Goal: Transaction & Acquisition: Purchase product/service

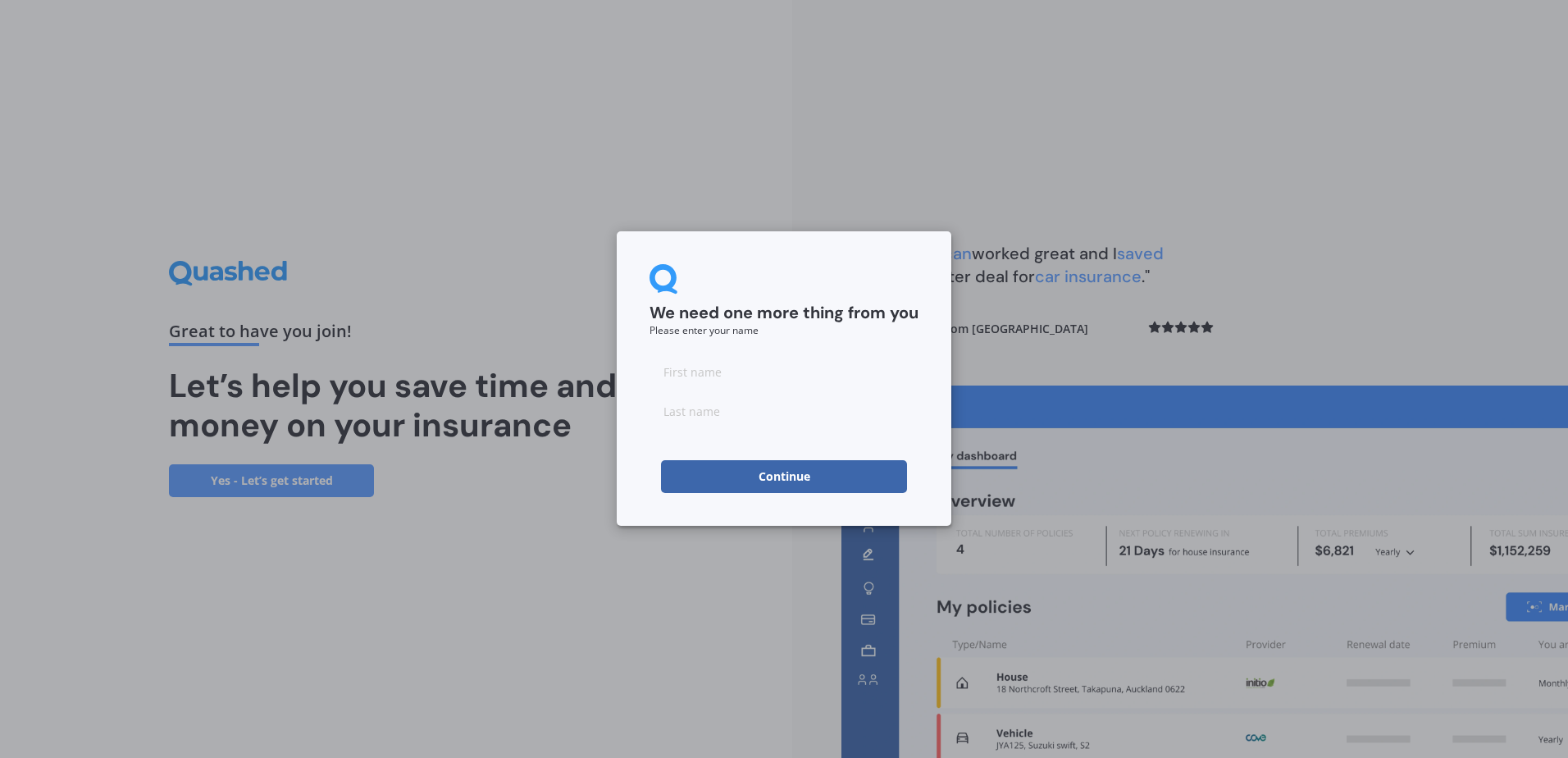
click at [701, 373] on input at bounding box center [784, 371] width 270 height 32
type input "[PERSON_NAME]"
click at [798, 477] on button "Continue" at bounding box center [784, 476] width 246 height 32
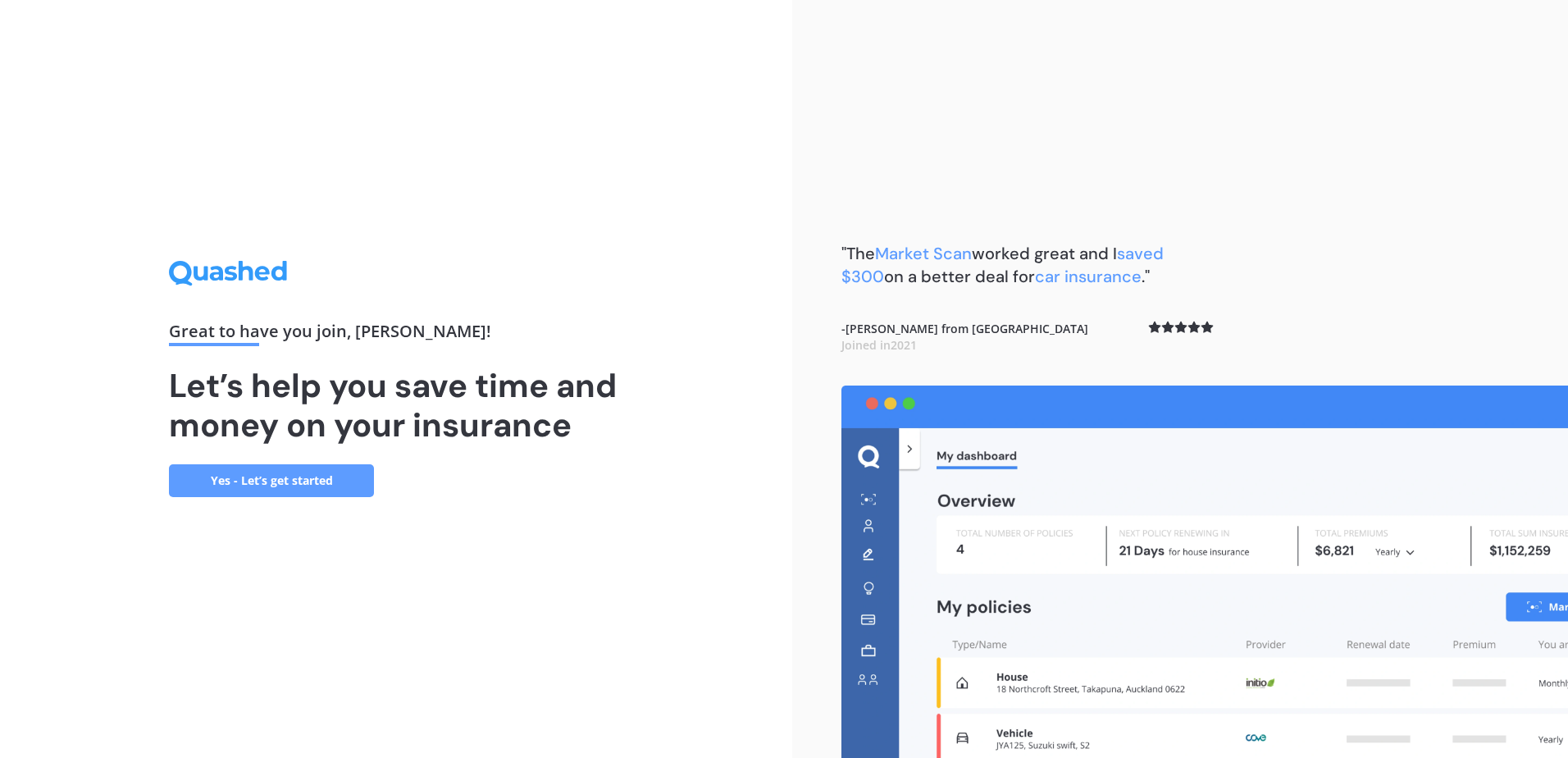
click at [312, 477] on link "Yes - Let’s get started" at bounding box center [271, 480] width 205 height 32
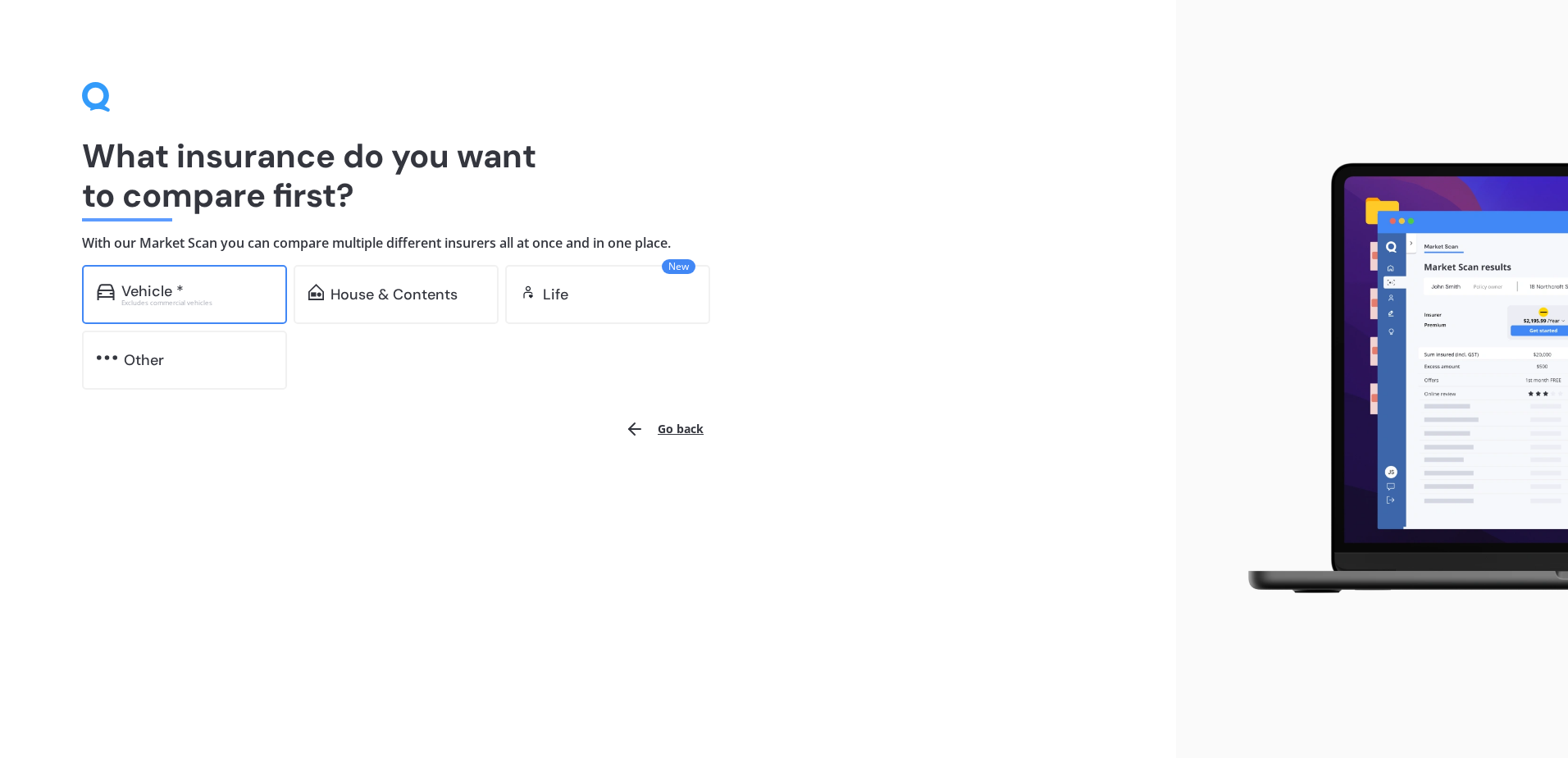
click at [166, 291] on div "Vehicle *" at bounding box center [151, 291] width 62 height 17
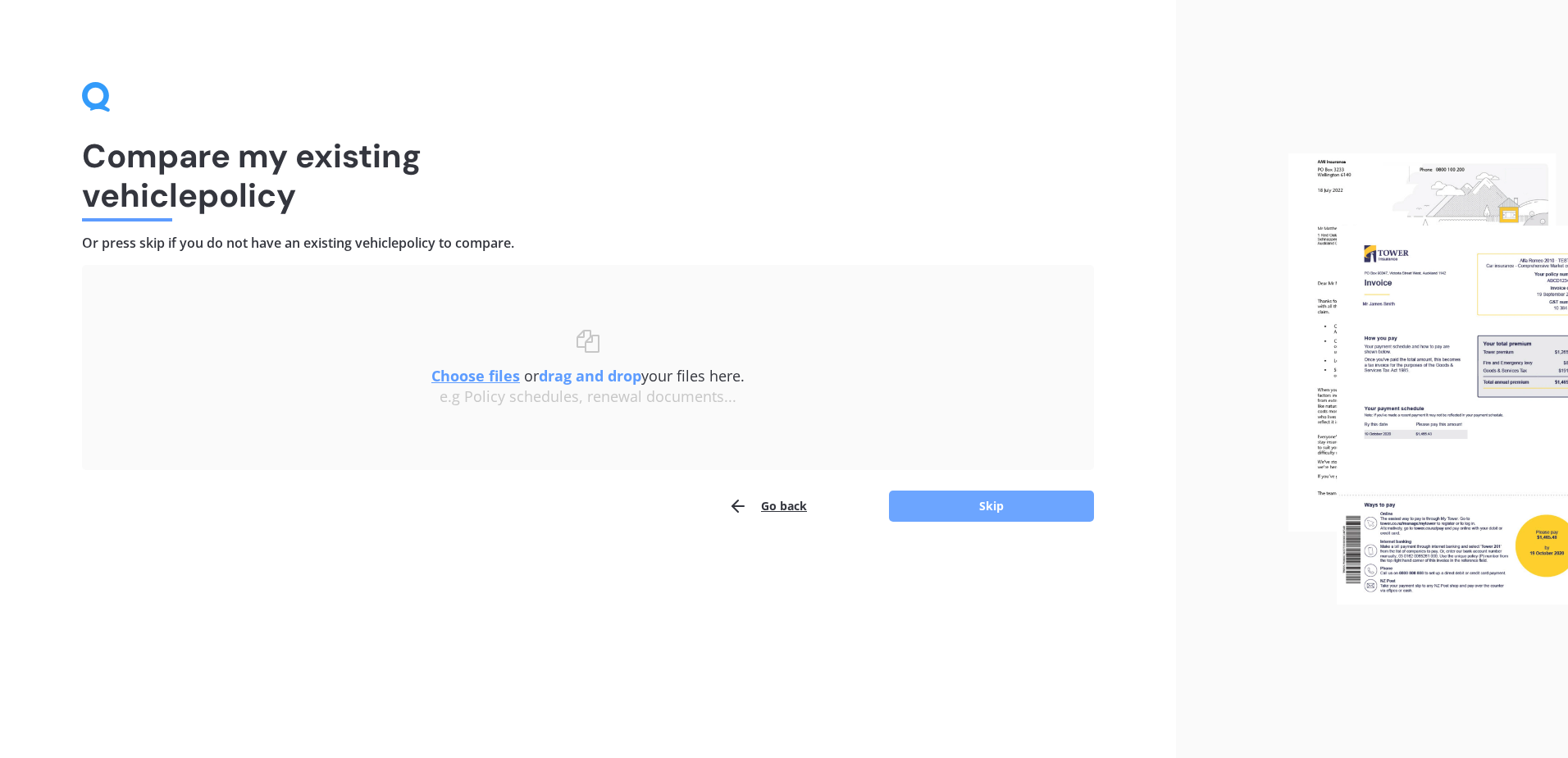
click at [1003, 511] on button "Skip" at bounding box center [992, 506] width 205 height 31
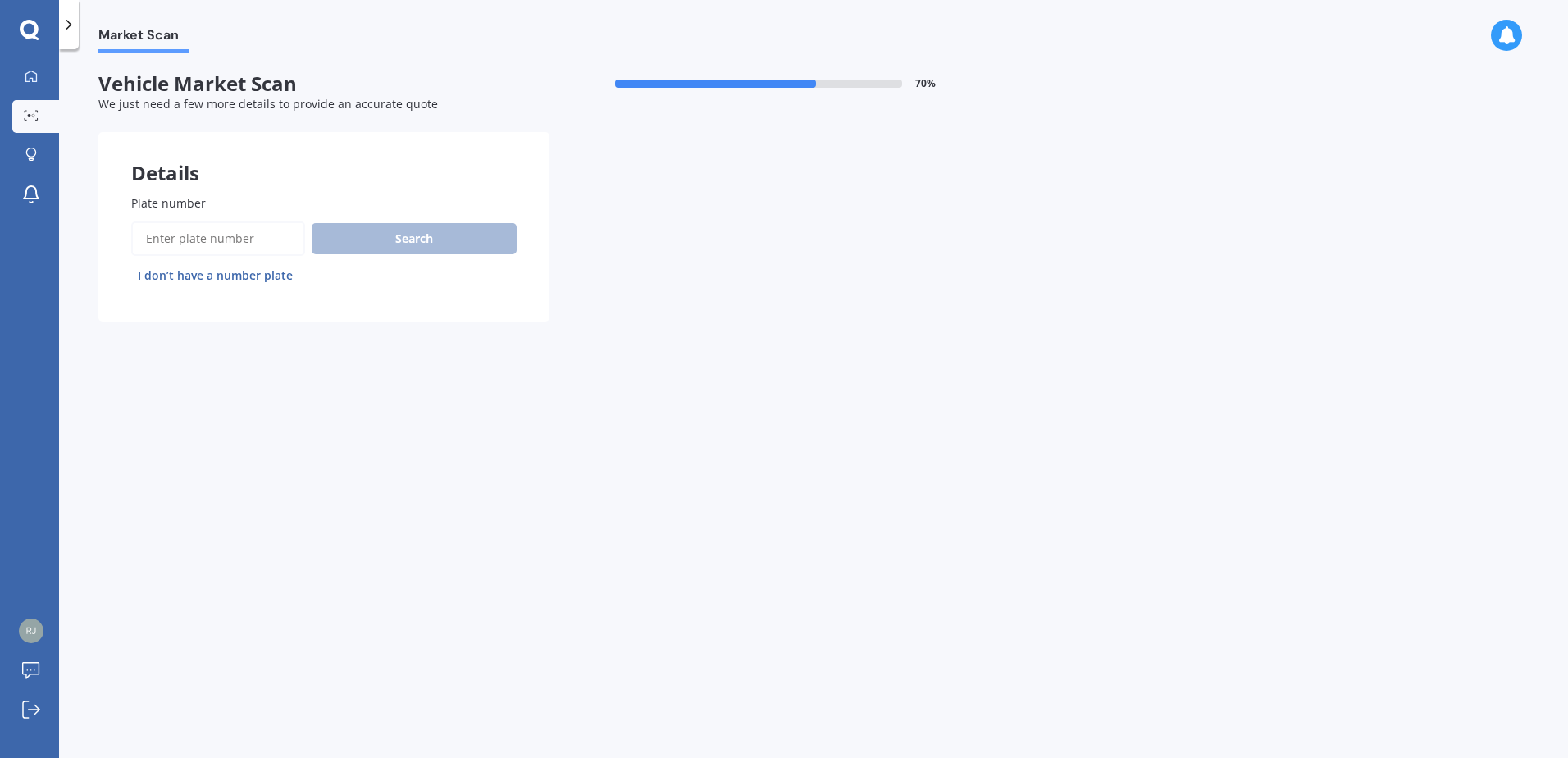
click at [211, 230] on input "Plate number" at bounding box center [217, 238] width 174 height 34
type input "PBM86"
click at [388, 227] on button "Search" at bounding box center [414, 239] width 205 height 31
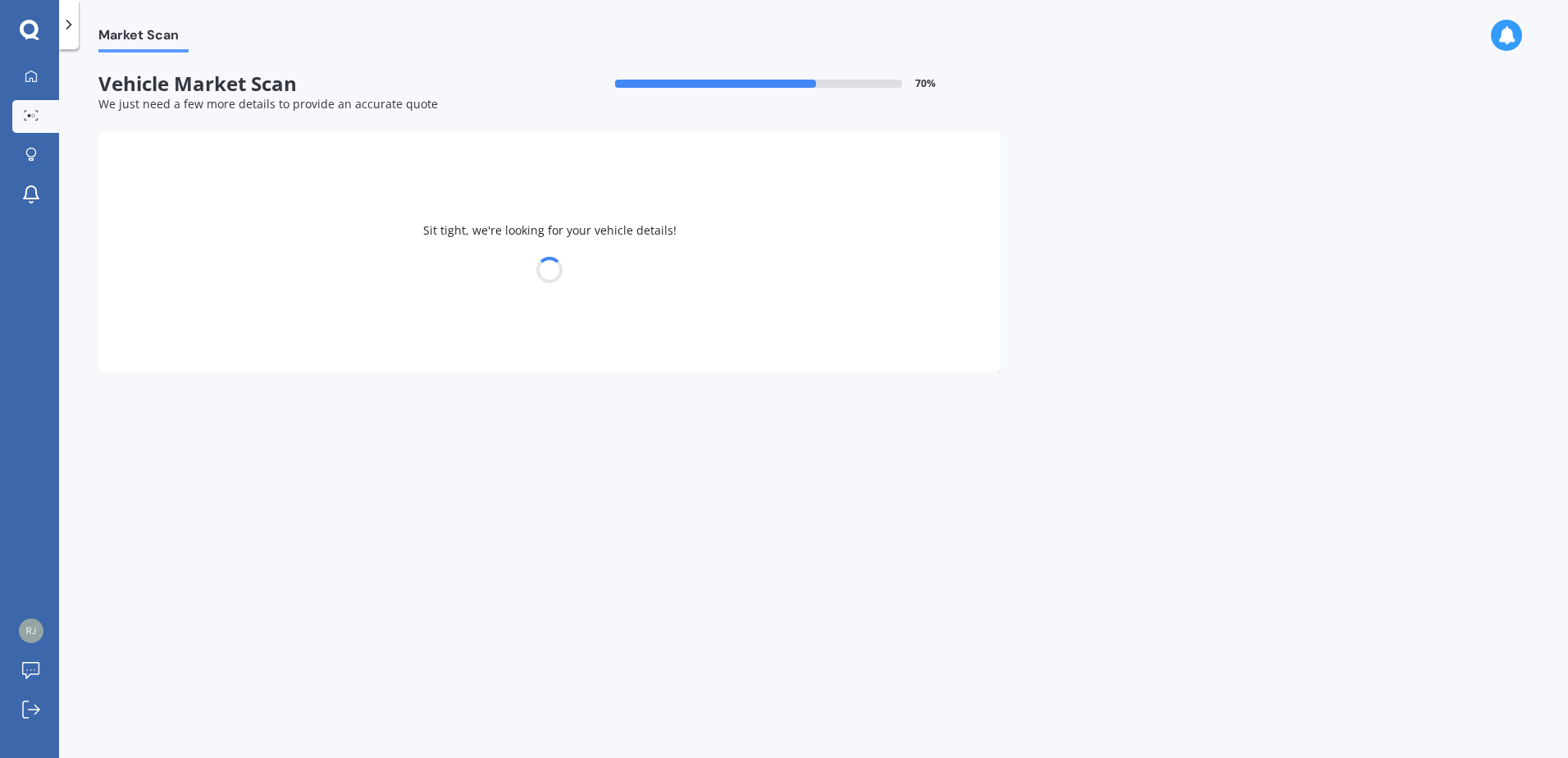
select select "BMW"
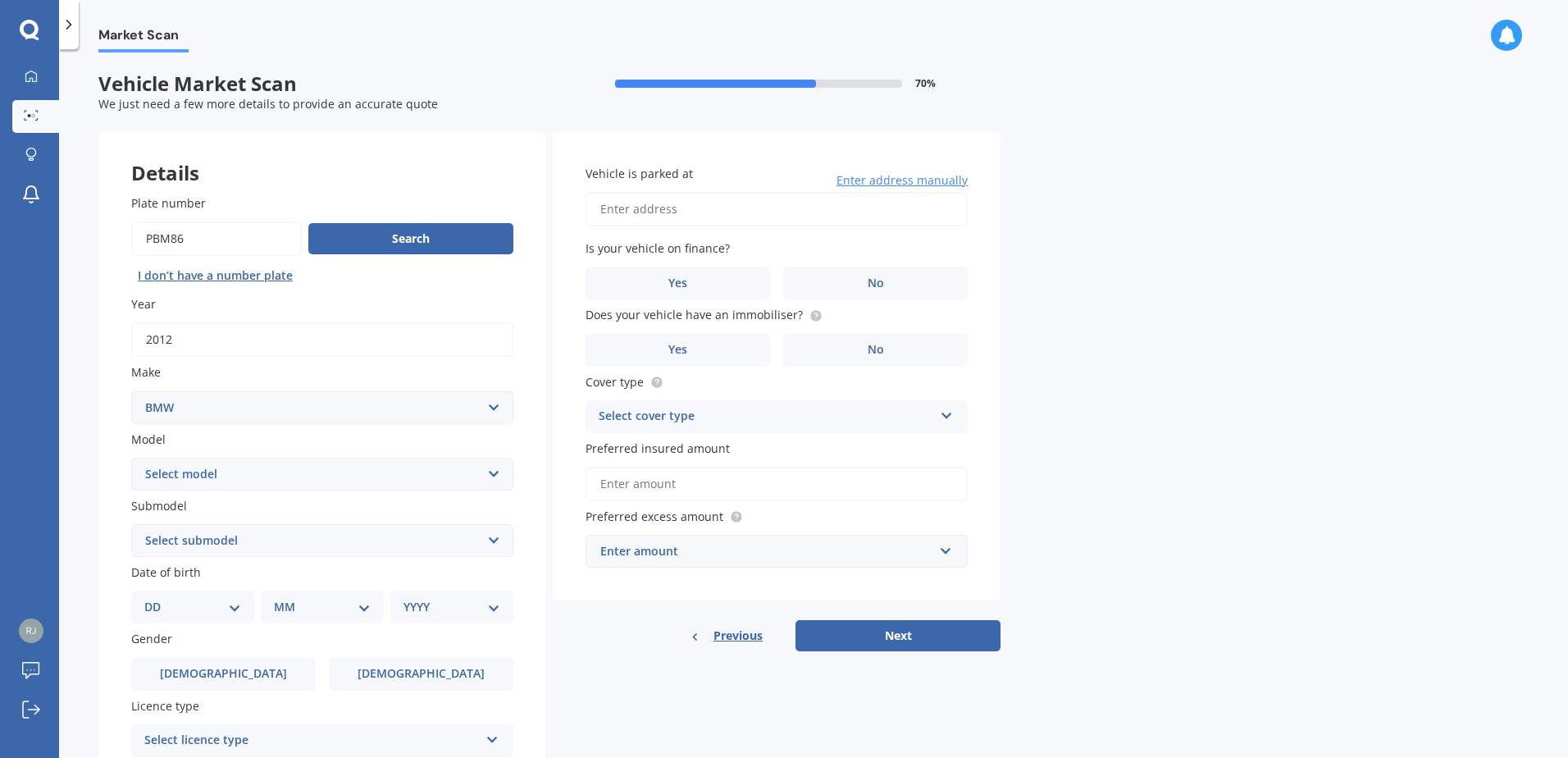
click at [492, 475] on select "Select model 116 116I 118 118D 120 130 218D 220I 225 250 316 318 320 320 i 323 …" at bounding box center [322, 473] width 383 height 32
select select "116I"
click at [131, 457] on select "Select model 116 116I 118 118D 120 130 218D 220I 225 250 316 318 320 320 i 323 …" at bounding box center [322, 473] width 383 height 32
click at [496, 540] on select "Select submodel Hatchback Turbo" at bounding box center [322, 540] width 383 height 32
select select "HATCHBACK TURBO"
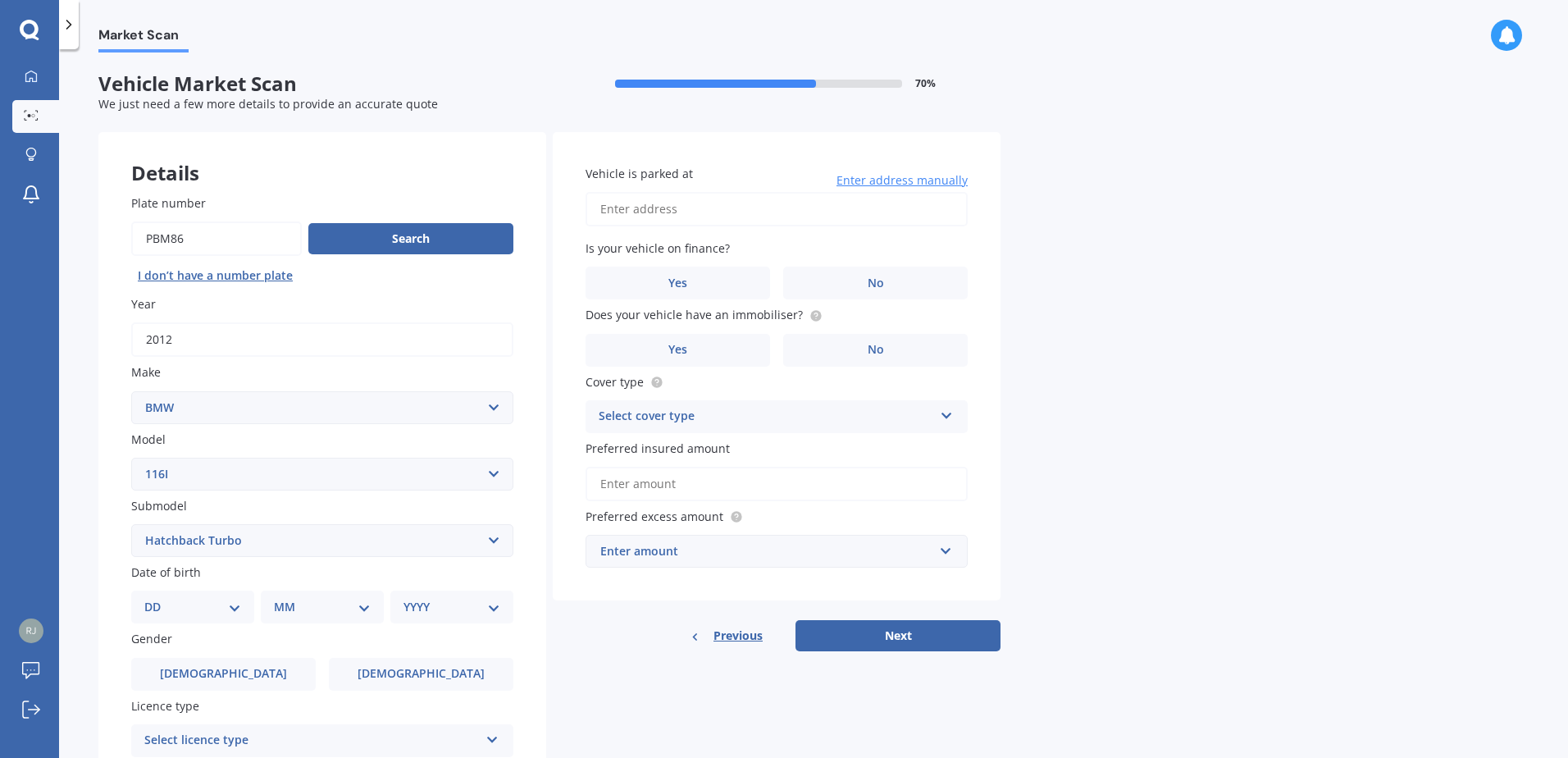
click at [131, 524] on select "Select submodel Hatchback Turbo" at bounding box center [322, 540] width 383 height 32
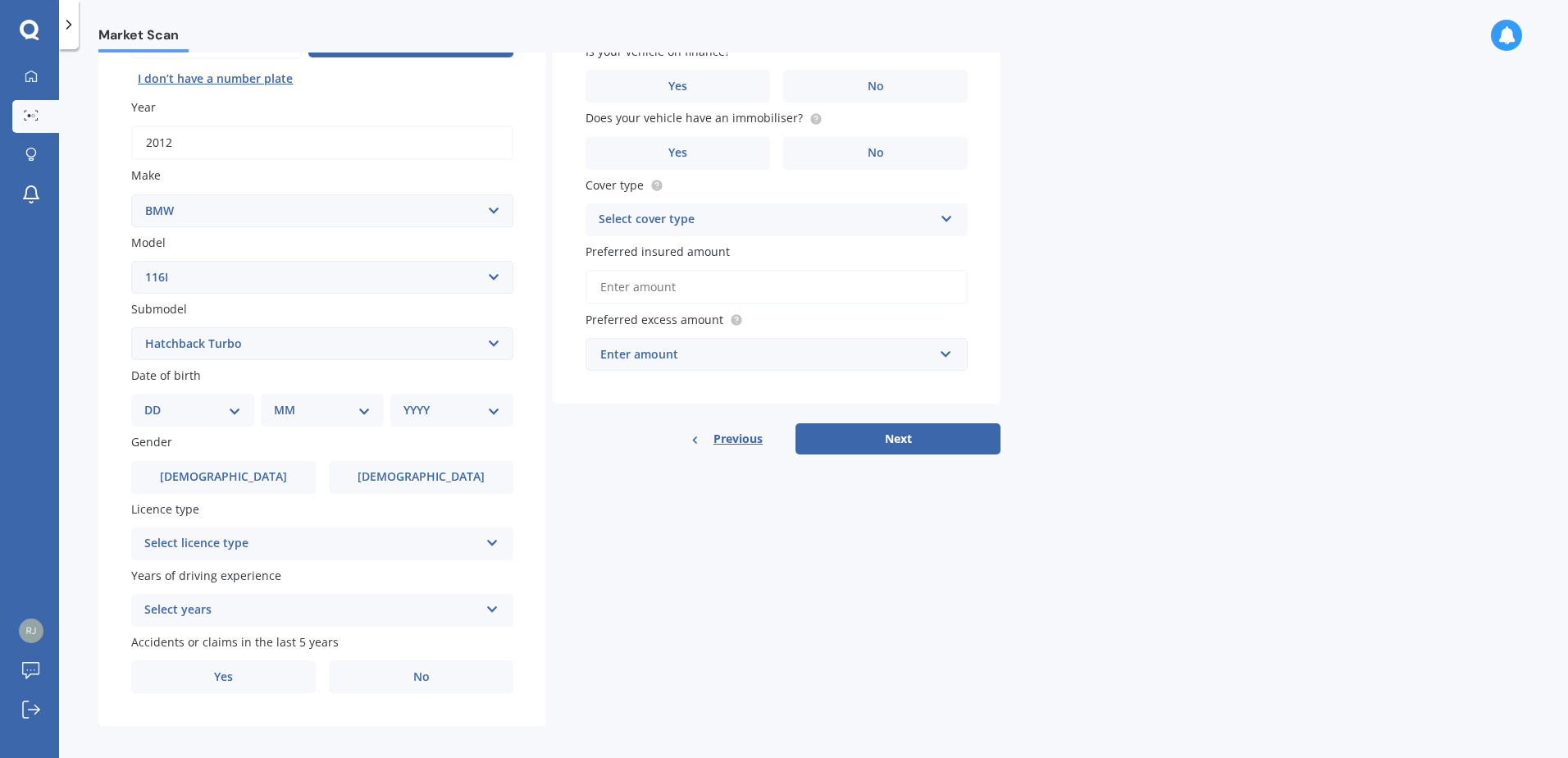
scroll to position [207, 0]
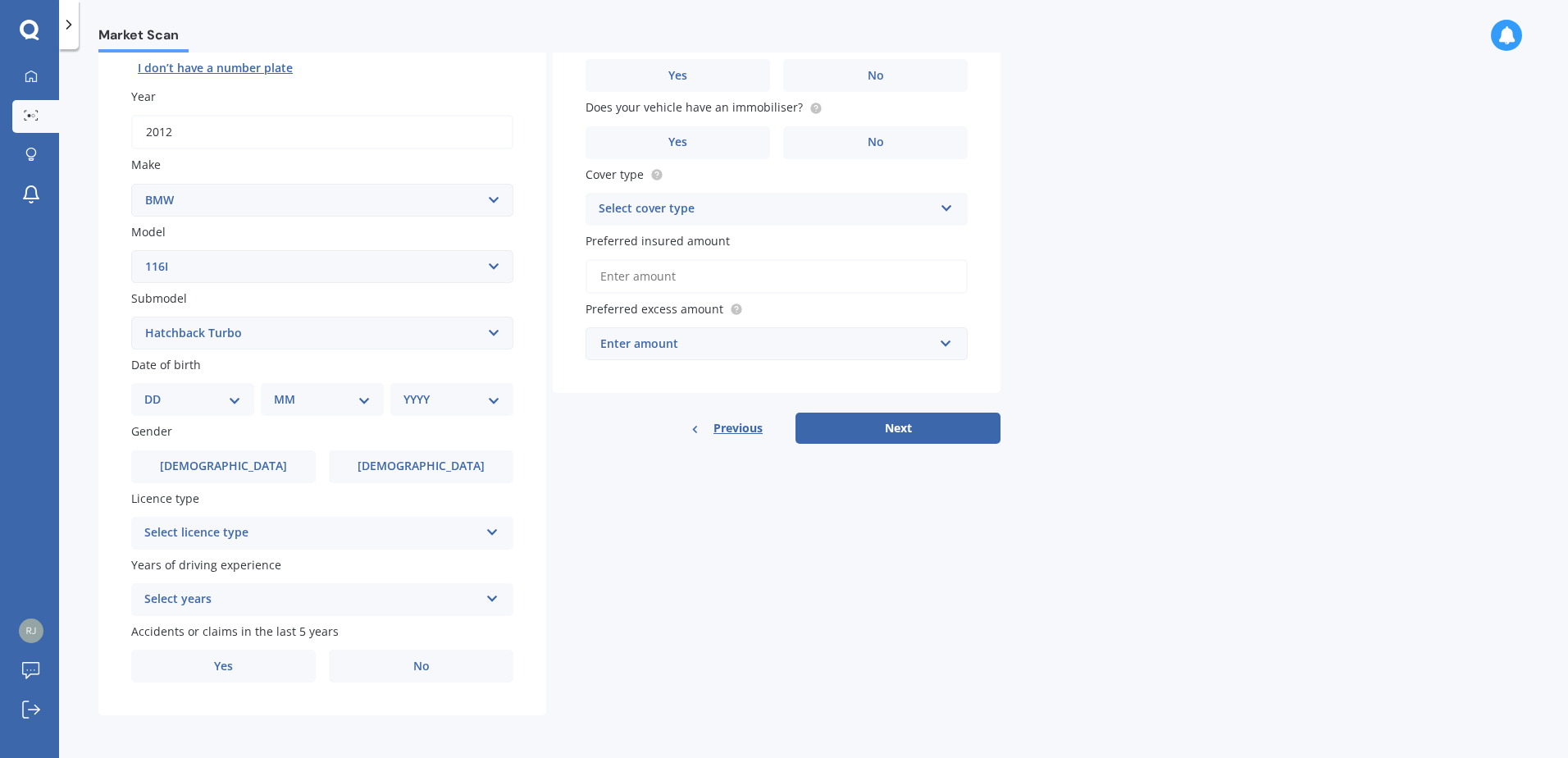
click at [502, 328] on select "Select submodel Hatchback Turbo" at bounding box center [322, 332] width 383 height 32
click at [131, 317] on select "Select submodel Hatchback Turbo" at bounding box center [322, 332] width 383 height 32
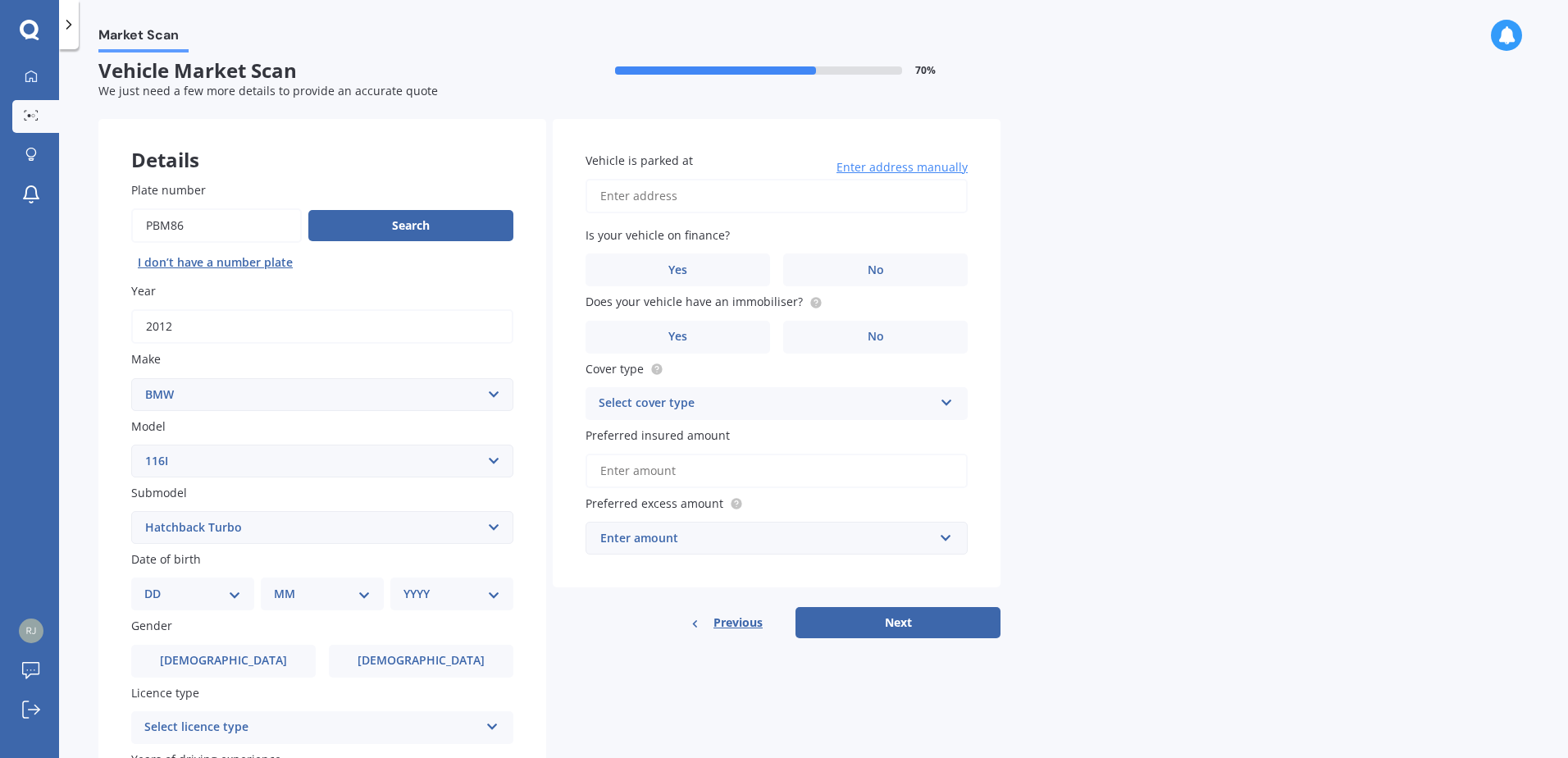
scroll to position [0, 0]
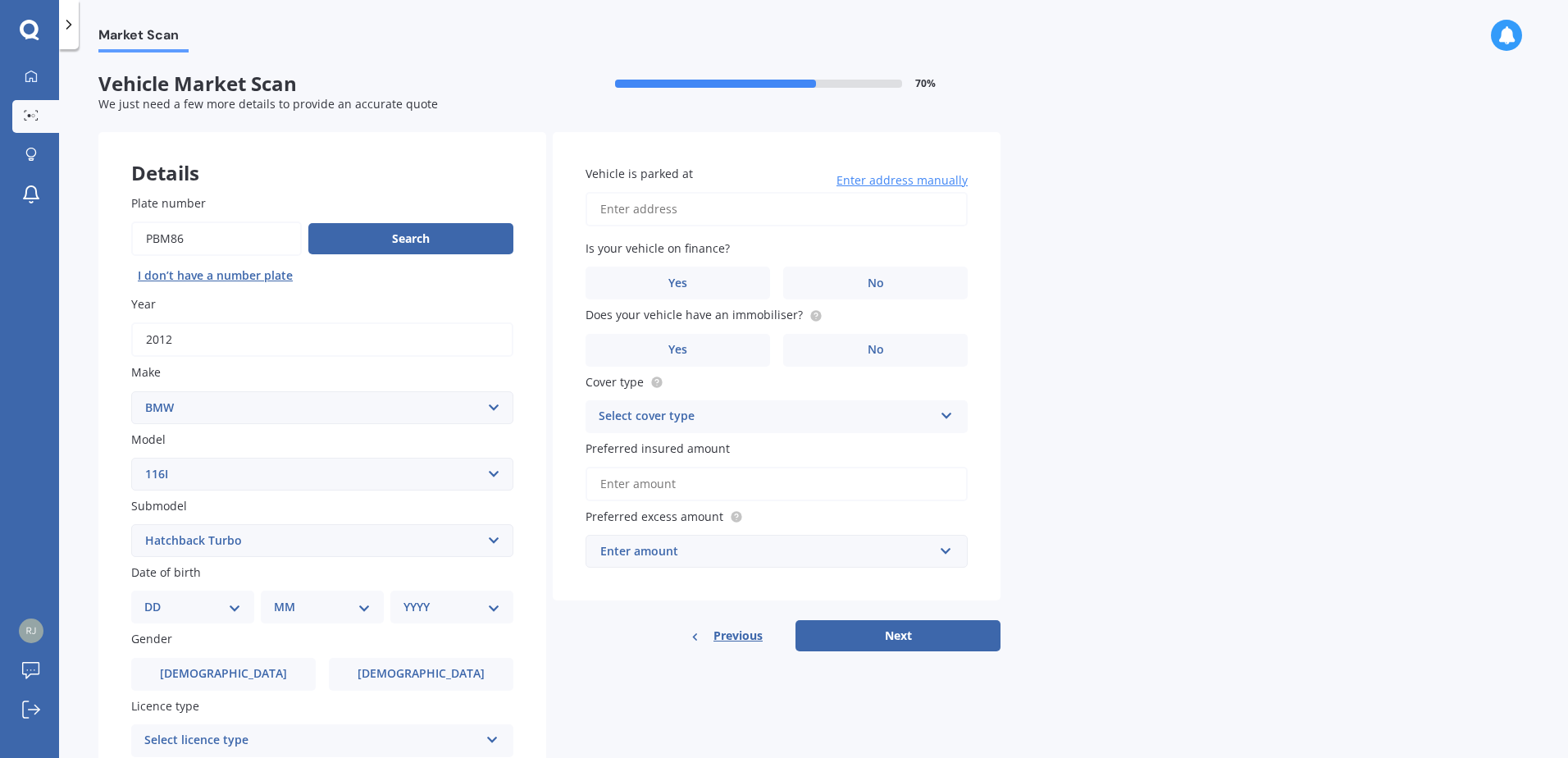
click at [726, 209] on input "Vehicle is parked at" at bounding box center [776, 208] width 383 height 34
type input "[STREET_ADDRESS][PERSON_NAME]"
click at [679, 283] on span "Yes" at bounding box center [679, 283] width 20 height 14
click at [0, 0] on input "Yes" at bounding box center [0, 0] width 0 height 0
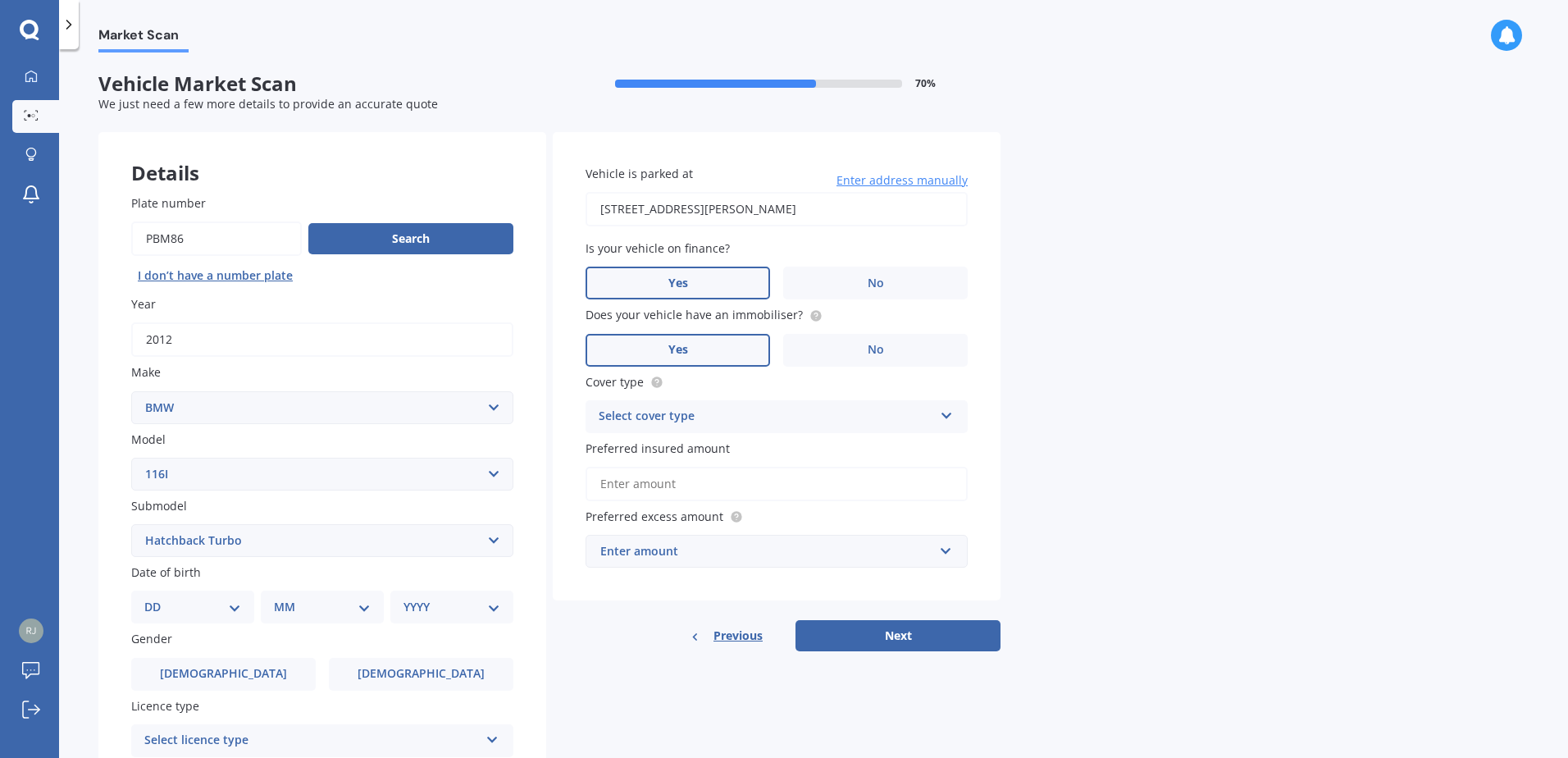
click at [680, 353] on span "Yes" at bounding box center [679, 350] width 20 height 14
click at [0, 0] on input "Yes" at bounding box center [0, 0] width 0 height 0
click at [935, 412] on div "Select cover type Comprehensive Third Party, Fire & Theft Third Party" at bounding box center [776, 416] width 383 height 32
click at [684, 451] on span "Comprehensive" at bounding box center [643, 448] width 87 height 16
click at [682, 485] on input "Preferred insured amount" at bounding box center [776, 484] width 383 height 34
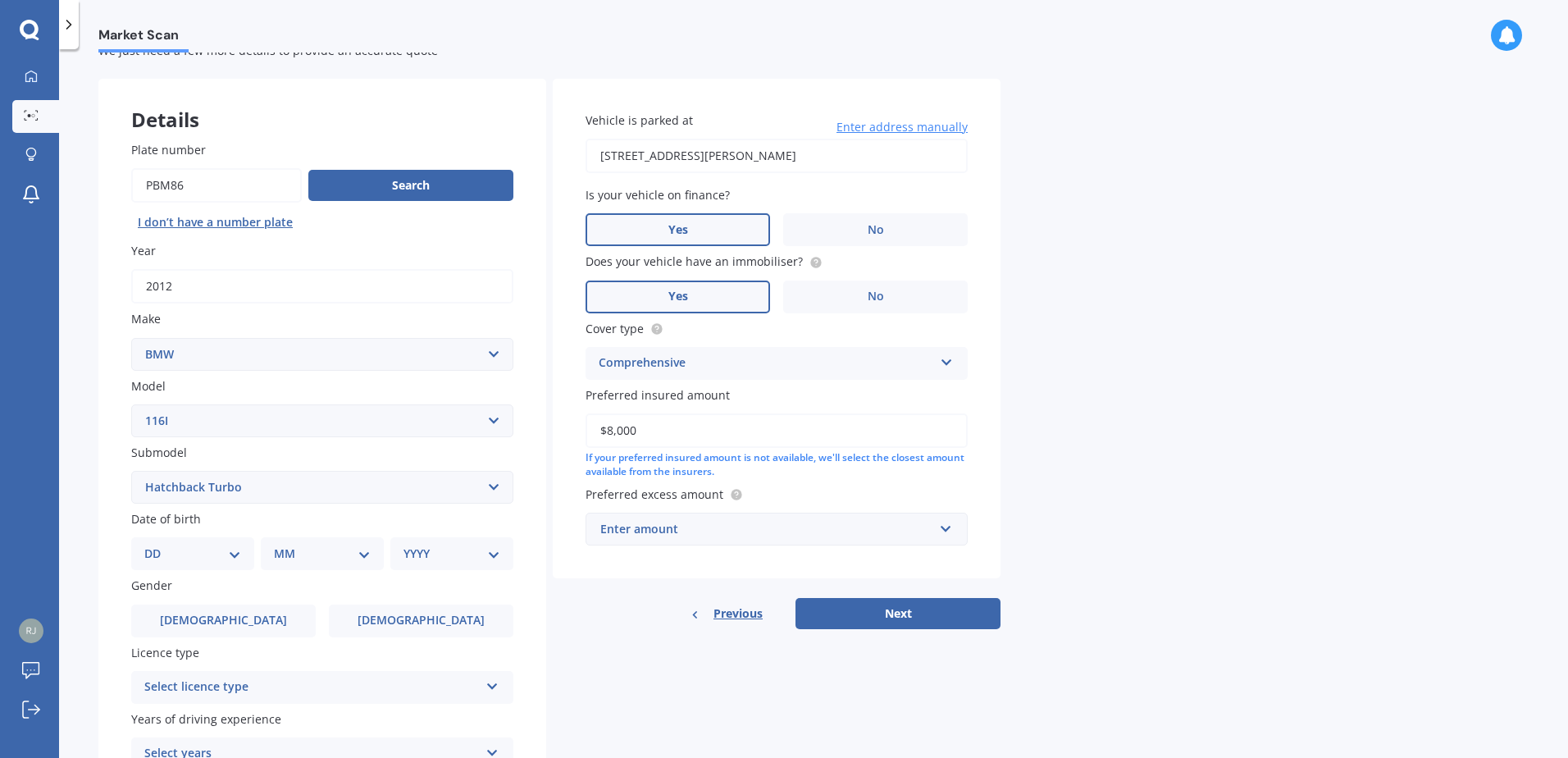
scroll to position [82, 0]
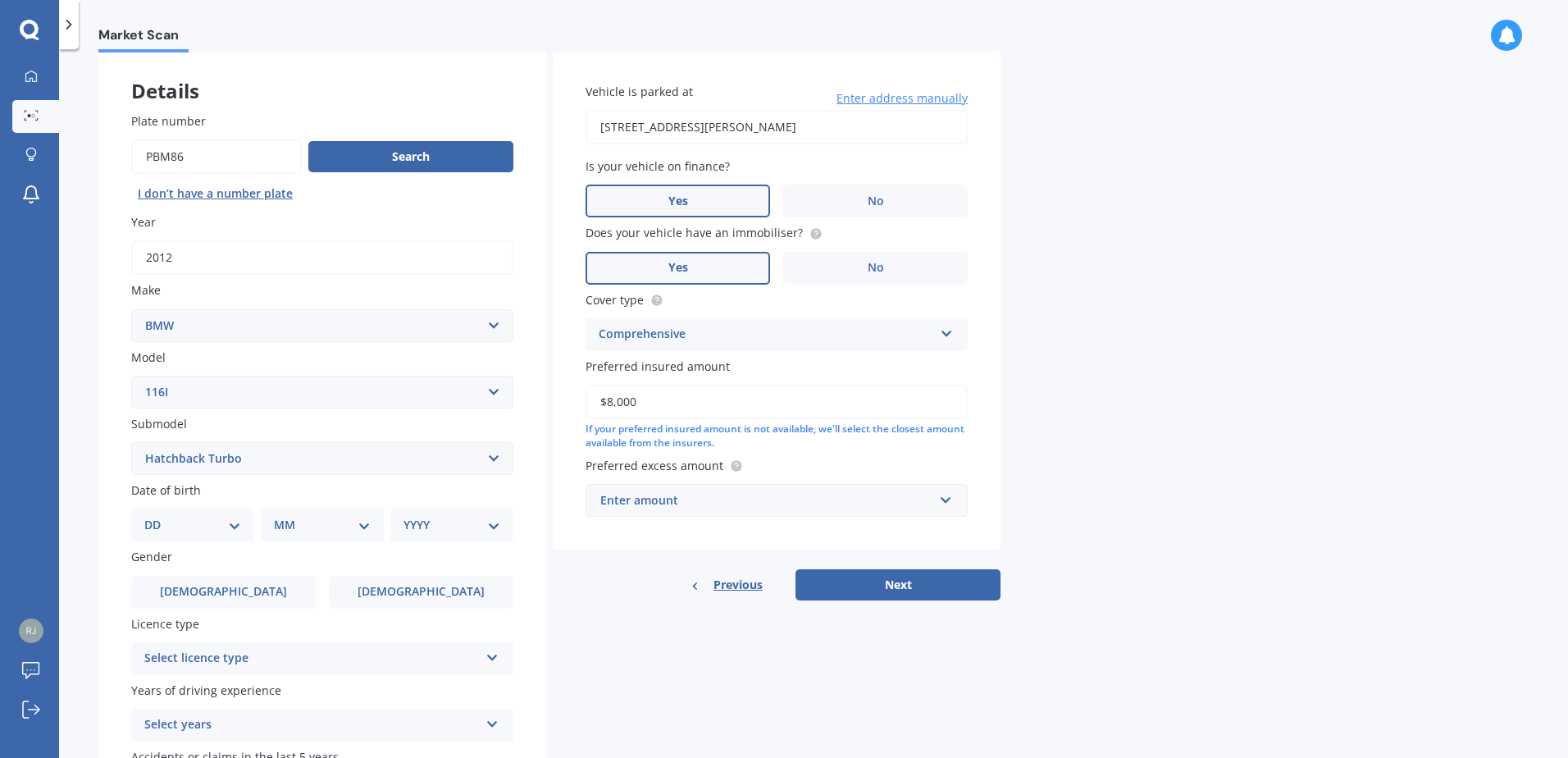
type input "$8,000"
click at [949, 496] on input "text" at bounding box center [771, 500] width 368 height 31
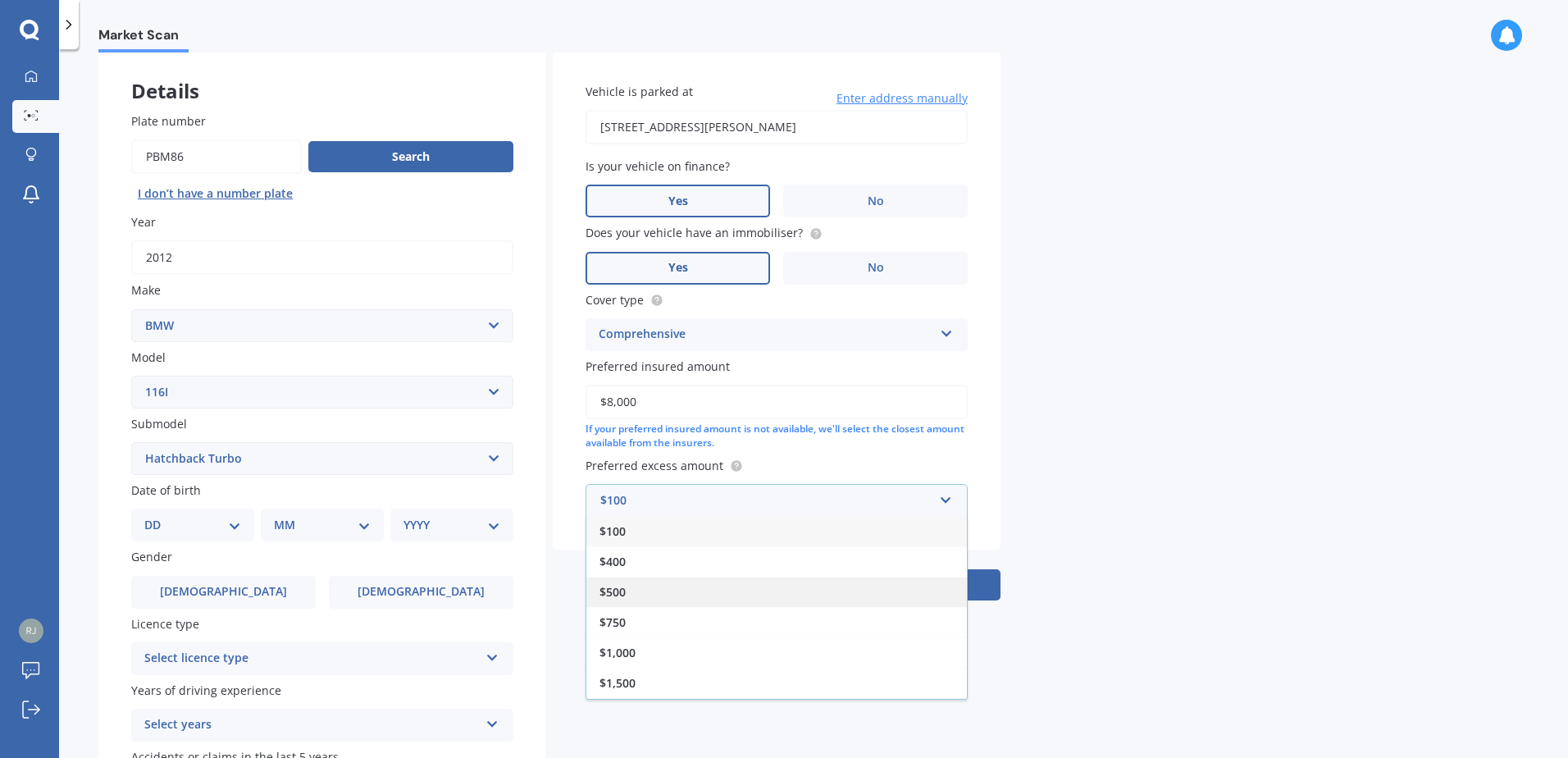
click at [700, 583] on div "$500" at bounding box center [776, 591] width 381 height 30
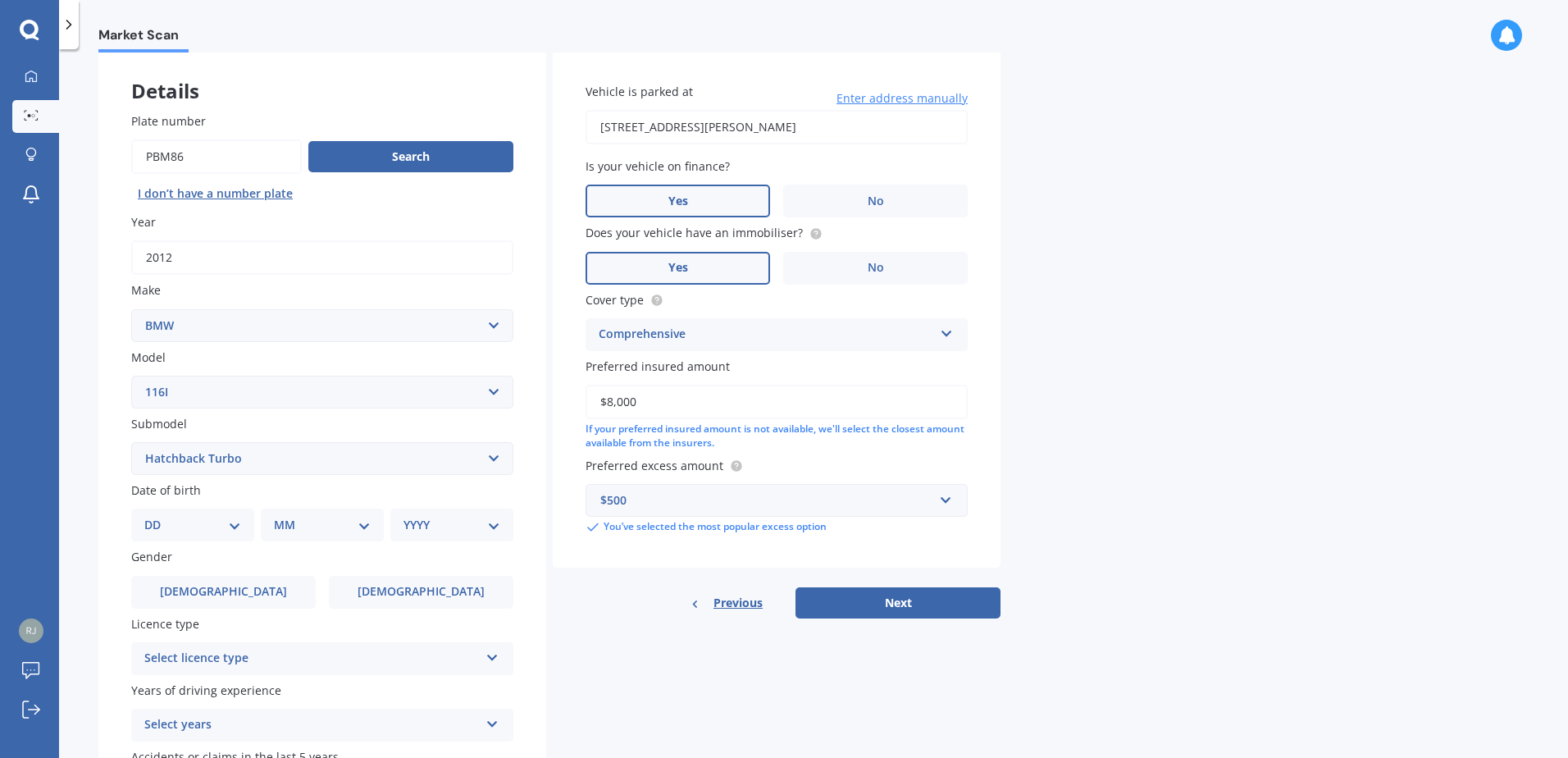
click at [235, 521] on select "DD 01 02 03 04 05 06 07 08 09 10 11 12 13 14 15 16 17 18 19 20 21 22 23 24 25 2…" at bounding box center [193, 525] width 96 height 18
select select "04"
click at [157, 516] on select "DD 01 02 03 04 05 06 07 08 09 10 11 12 13 14 15 16 17 18 19 20 21 22 23 24 25 2…" at bounding box center [193, 525] width 96 height 18
click at [361, 529] on select "MM 01 02 03 04 05 06 07 08 09 10 11 12" at bounding box center [326, 525] width 90 height 18
select select "01"
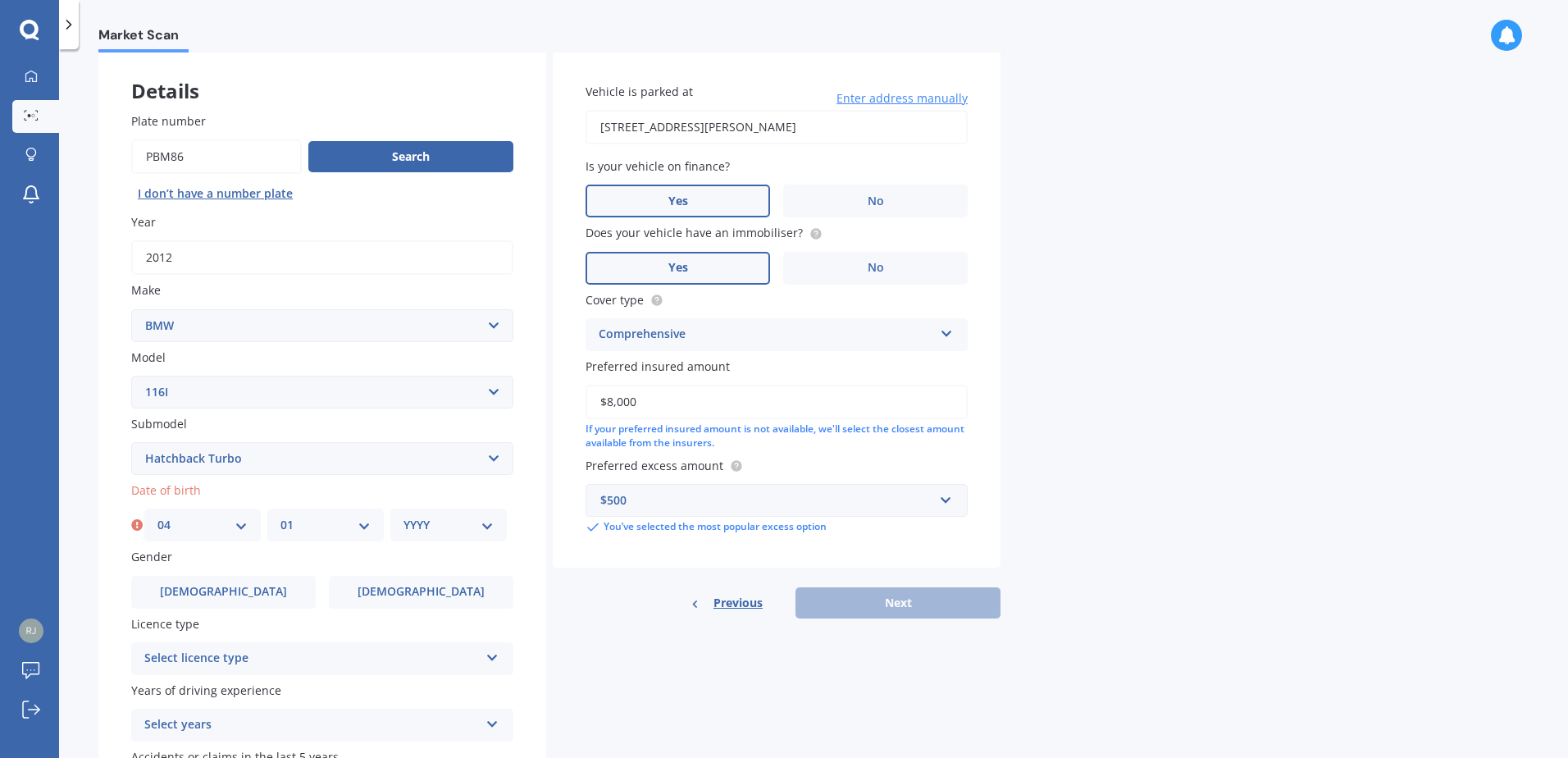
click at [280, 516] on select "MM 01 02 03 04 05 06 07 08 09 10 11 12" at bounding box center [326, 525] width 90 height 18
drag, startPoint x: 484, startPoint y: 528, endPoint x: 478, endPoint y: 513, distance: 16.2
click at [484, 528] on select "YYYY 2025 2024 2023 2022 2021 2020 2019 2018 2017 2016 2015 2014 2013 2012 2011…" at bounding box center [449, 525] width 90 height 18
select select "1989"
click at [403, 516] on select "YYYY 2025 2024 2023 2022 2021 2020 2019 2018 2017 2016 2015 2014 2013 2012 2011…" at bounding box center [449, 525] width 90 height 18
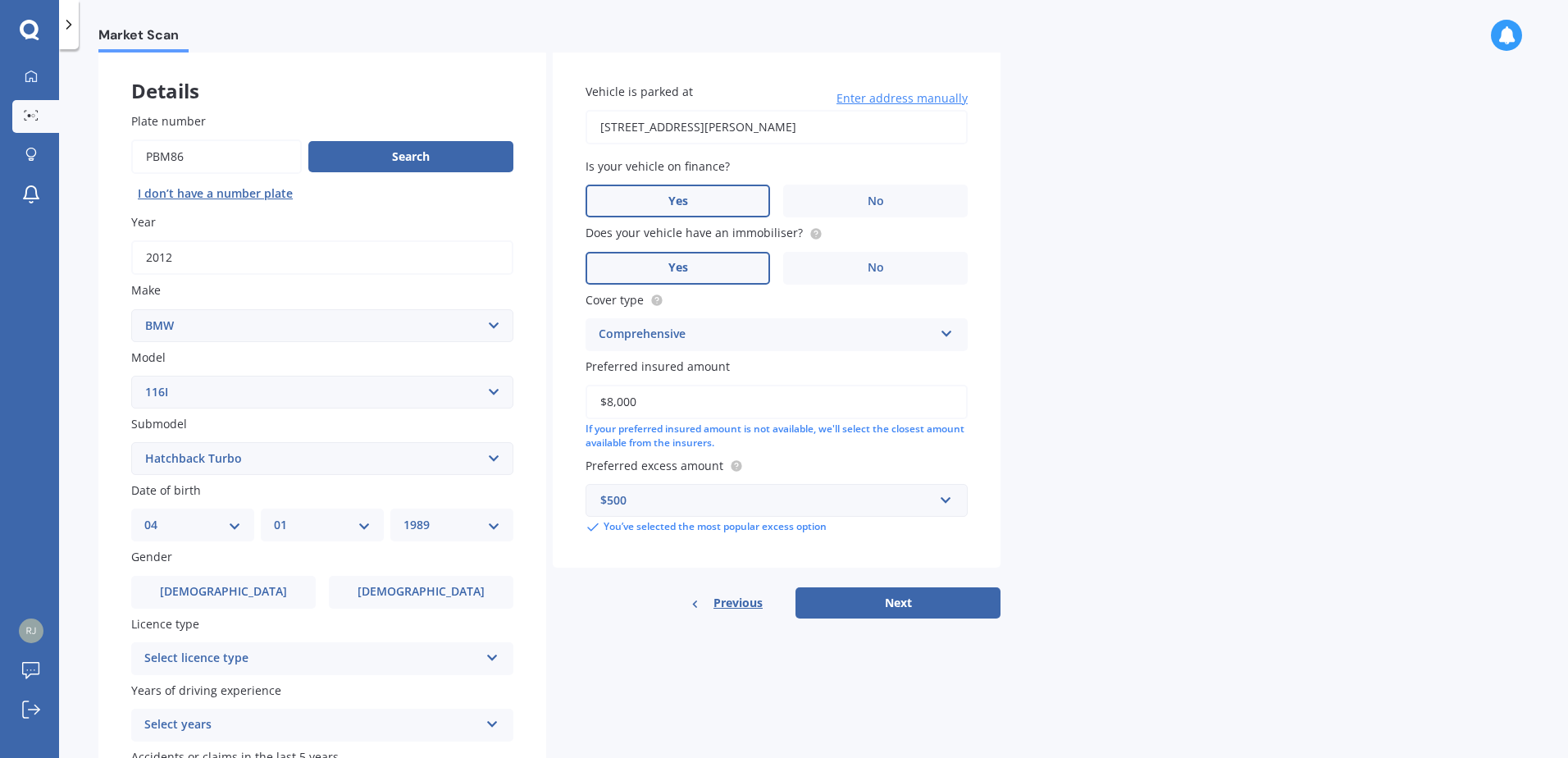
scroll to position [164, 0]
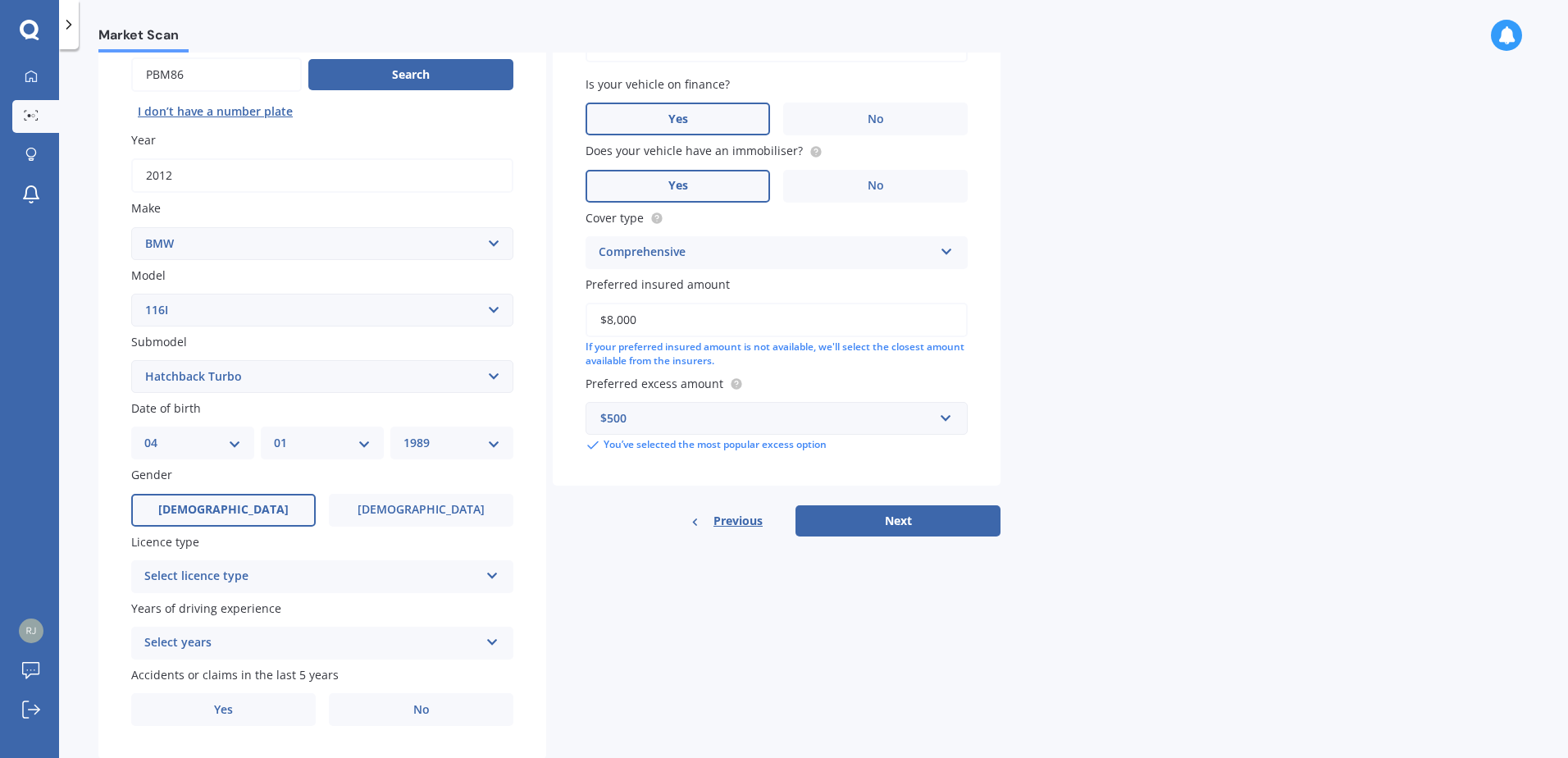
click at [248, 511] on label "[DEMOGRAPHIC_DATA]" at bounding box center [223, 509] width 185 height 32
click at [0, 0] on input "[DEMOGRAPHIC_DATA]" at bounding box center [0, 0] width 0 height 0
click at [482, 583] on div "Select licence type NZ Full NZ Restricted NZ Learners [GEOGRAPHIC_DATA] [GEOGRA…" at bounding box center [322, 576] width 383 height 32
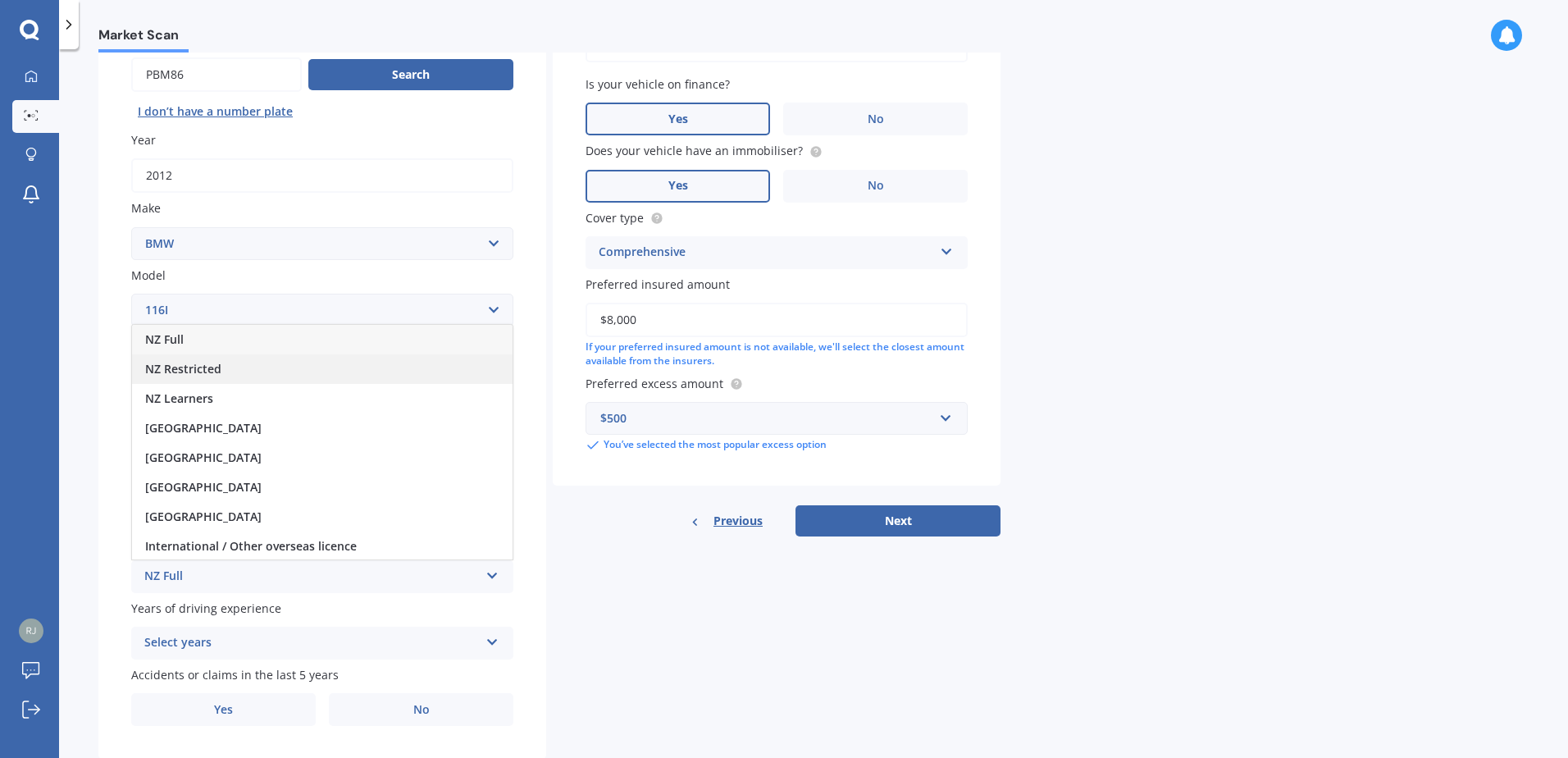
click at [245, 366] on div "NZ Restricted" at bounding box center [322, 369] width 381 height 29
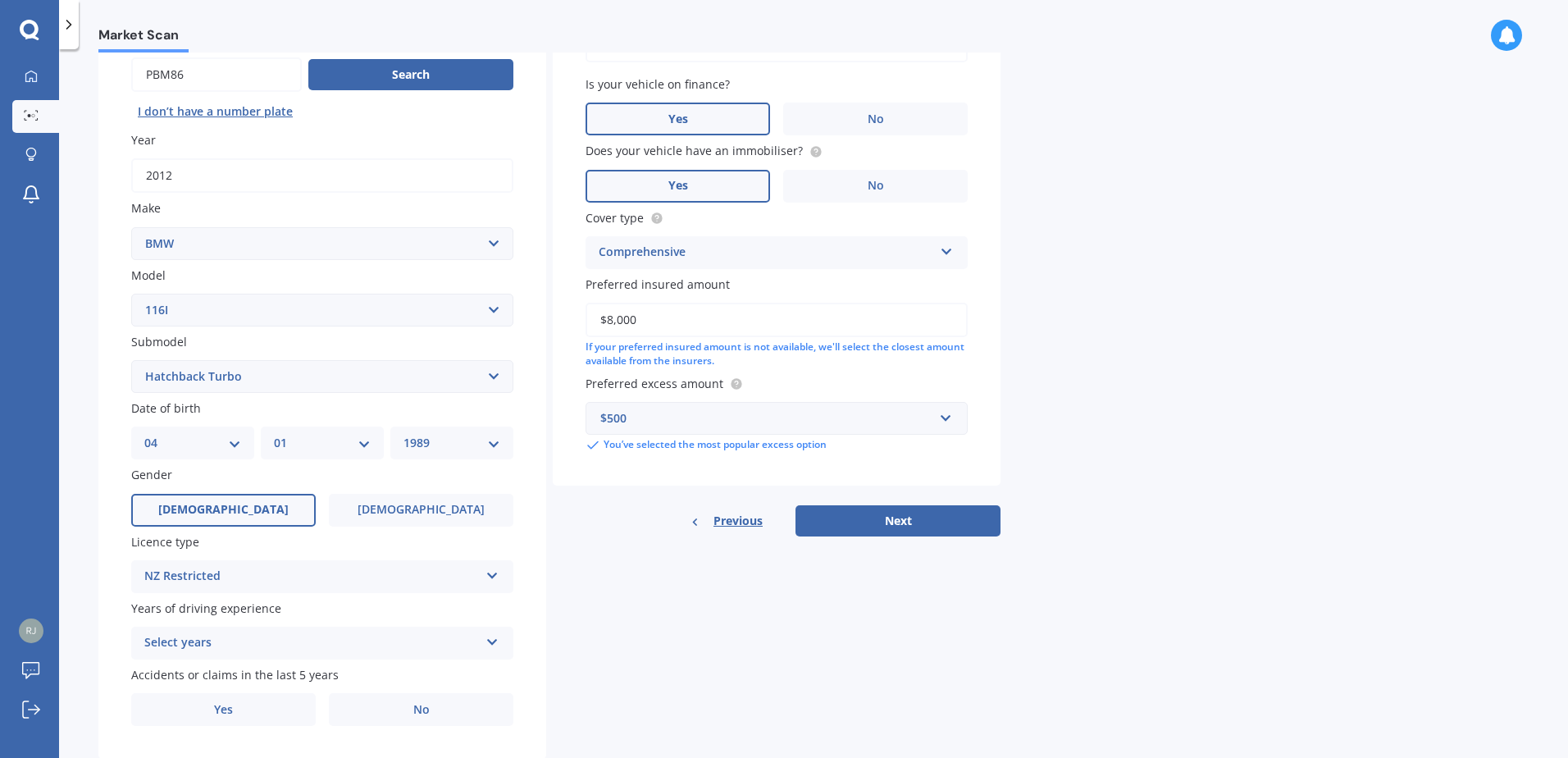
scroll to position [207, 0]
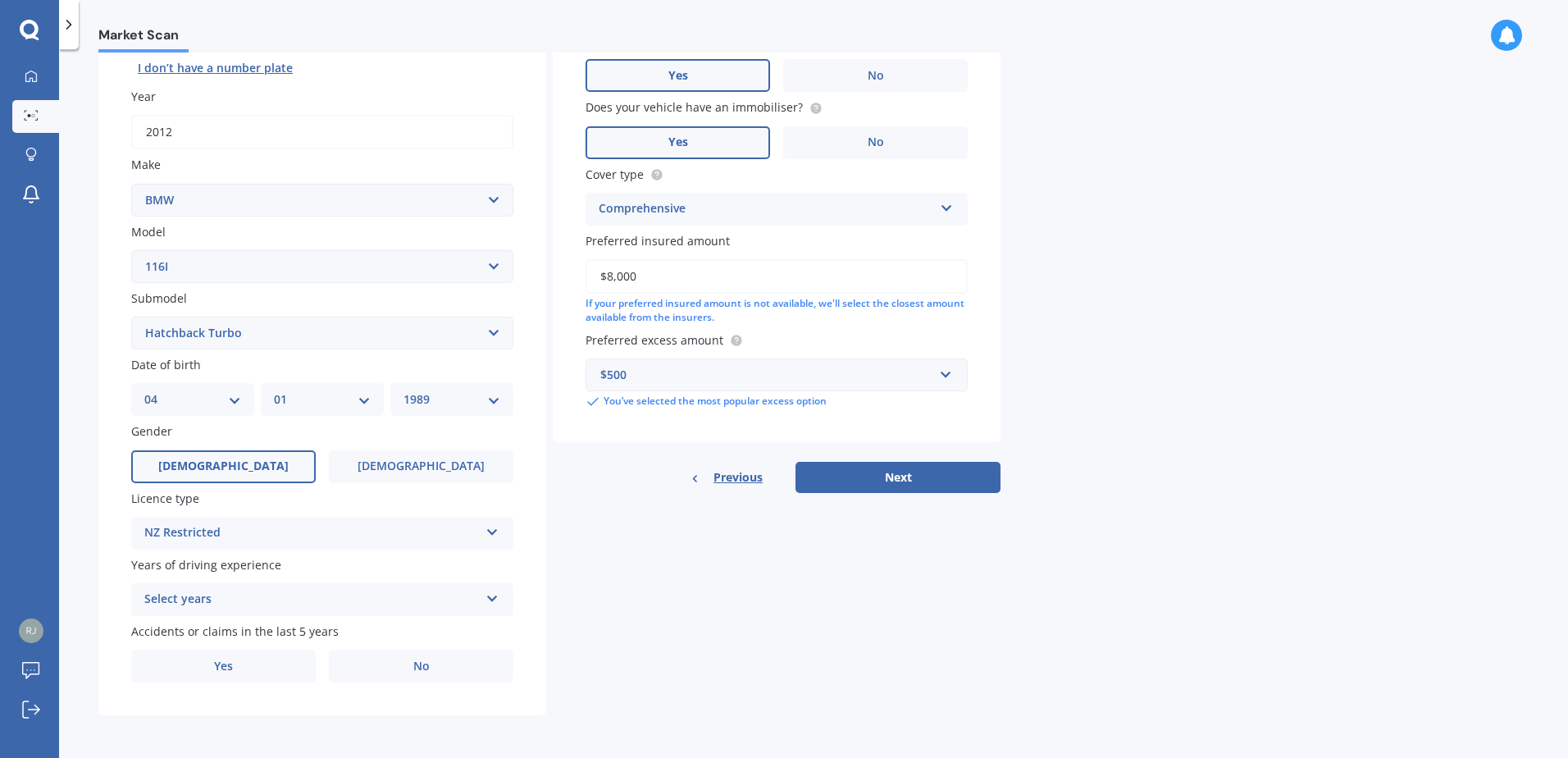
click at [492, 601] on icon at bounding box center [493, 596] width 14 height 12
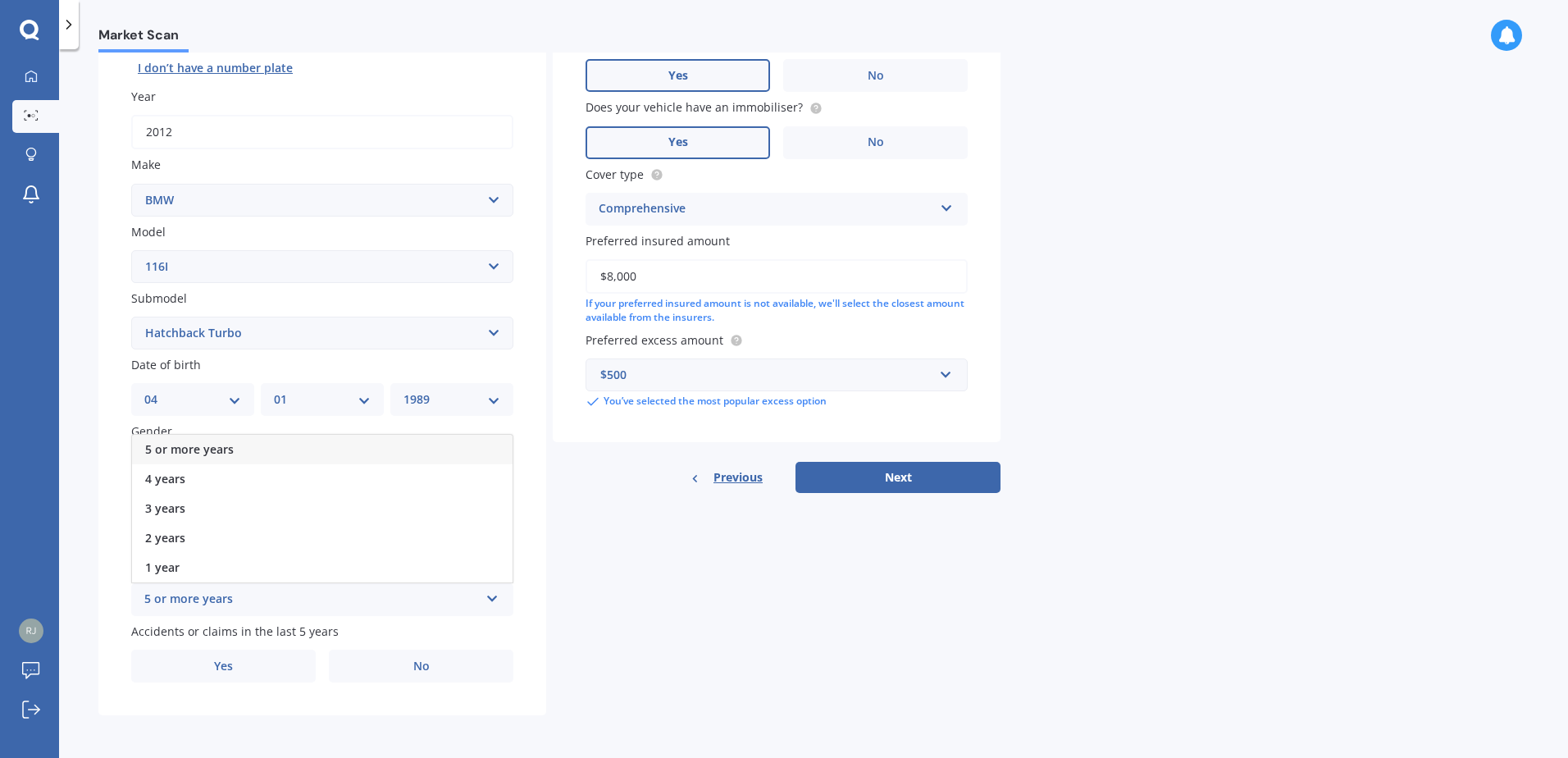
click at [267, 447] on div "5 or more years" at bounding box center [322, 449] width 381 height 29
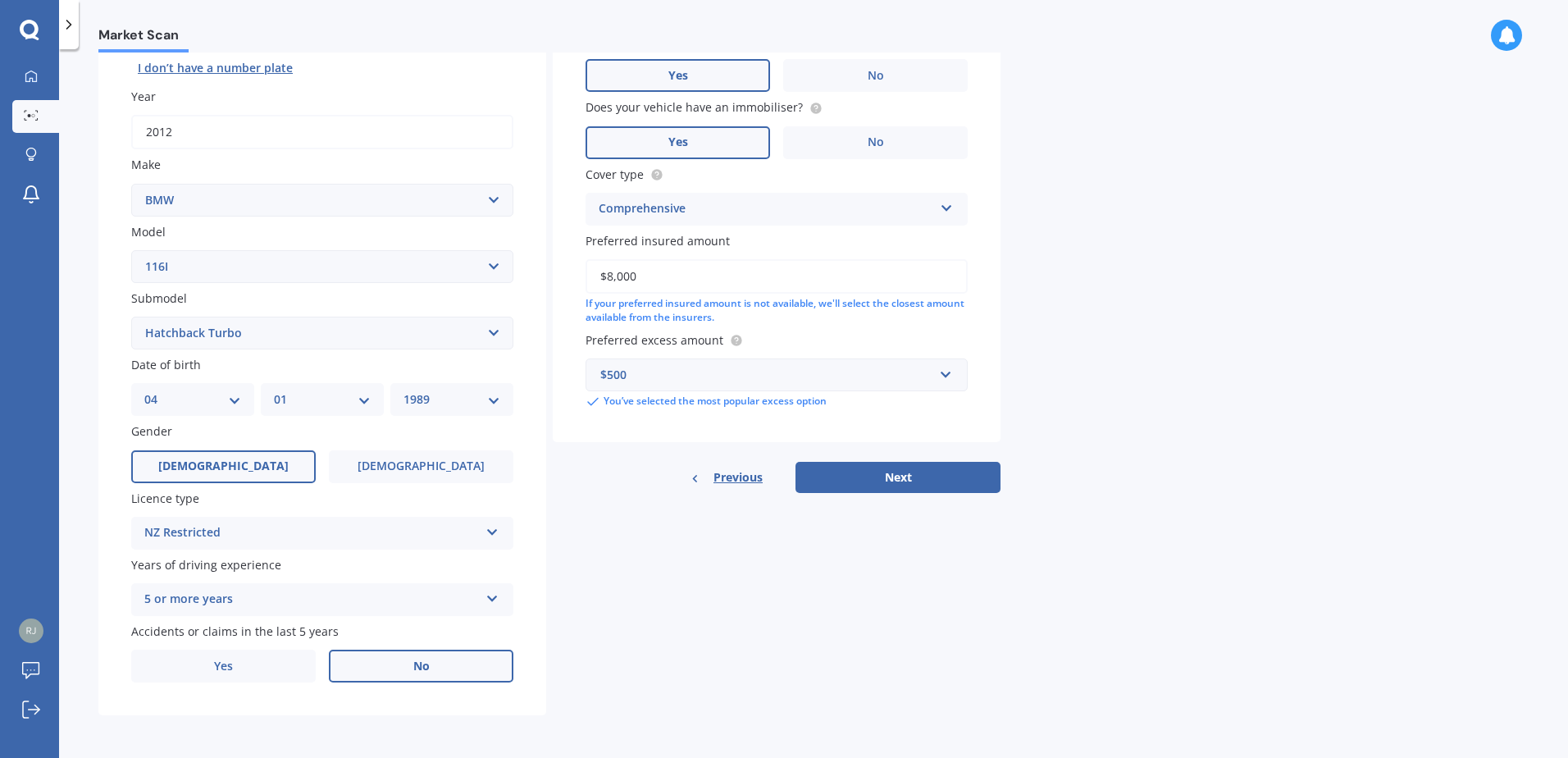
click at [435, 669] on label "No" at bounding box center [421, 665] width 185 height 32
click at [0, 0] on input "No" at bounding box center [0, 0] width 0 height 0
click at [928, 476] on button "Next" at bounding box center [898, 478] width 205 height 31
select select "04"
select select "01"
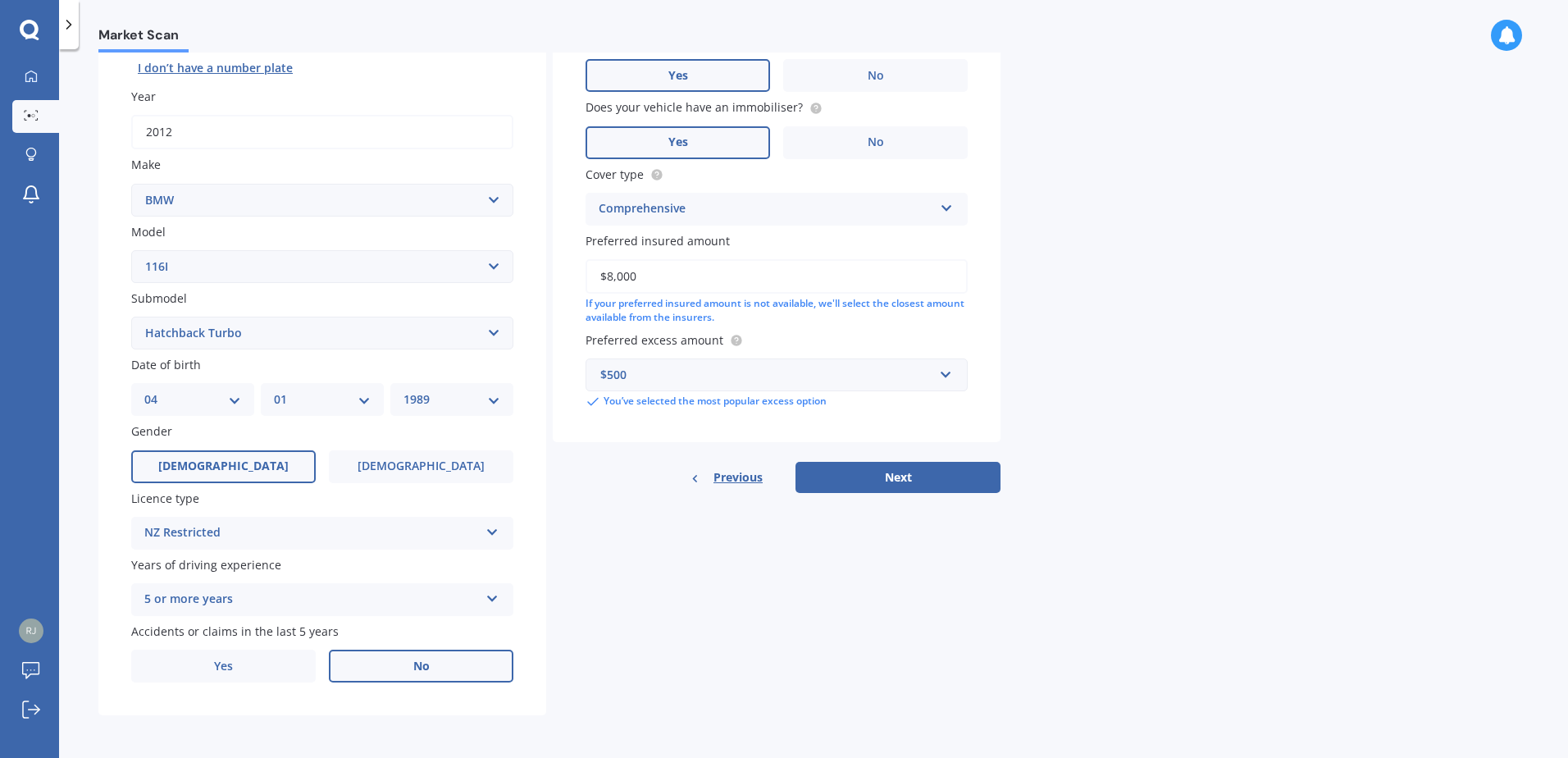
select select "1989"
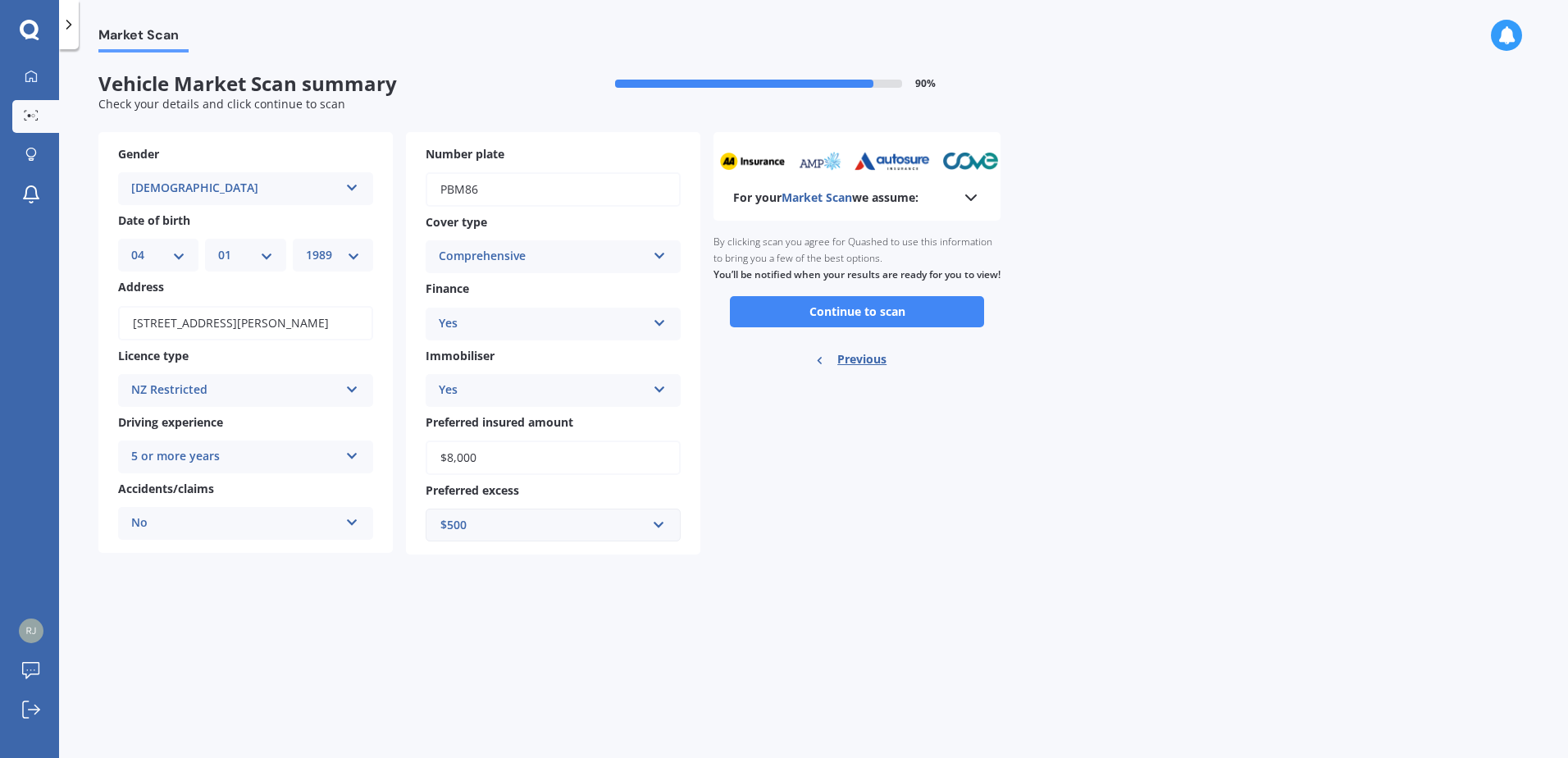
scroll to position [0, 0]
click at [913, 327] on button "Continue to scan" at bounding box center [857, 312] width 255 height 31
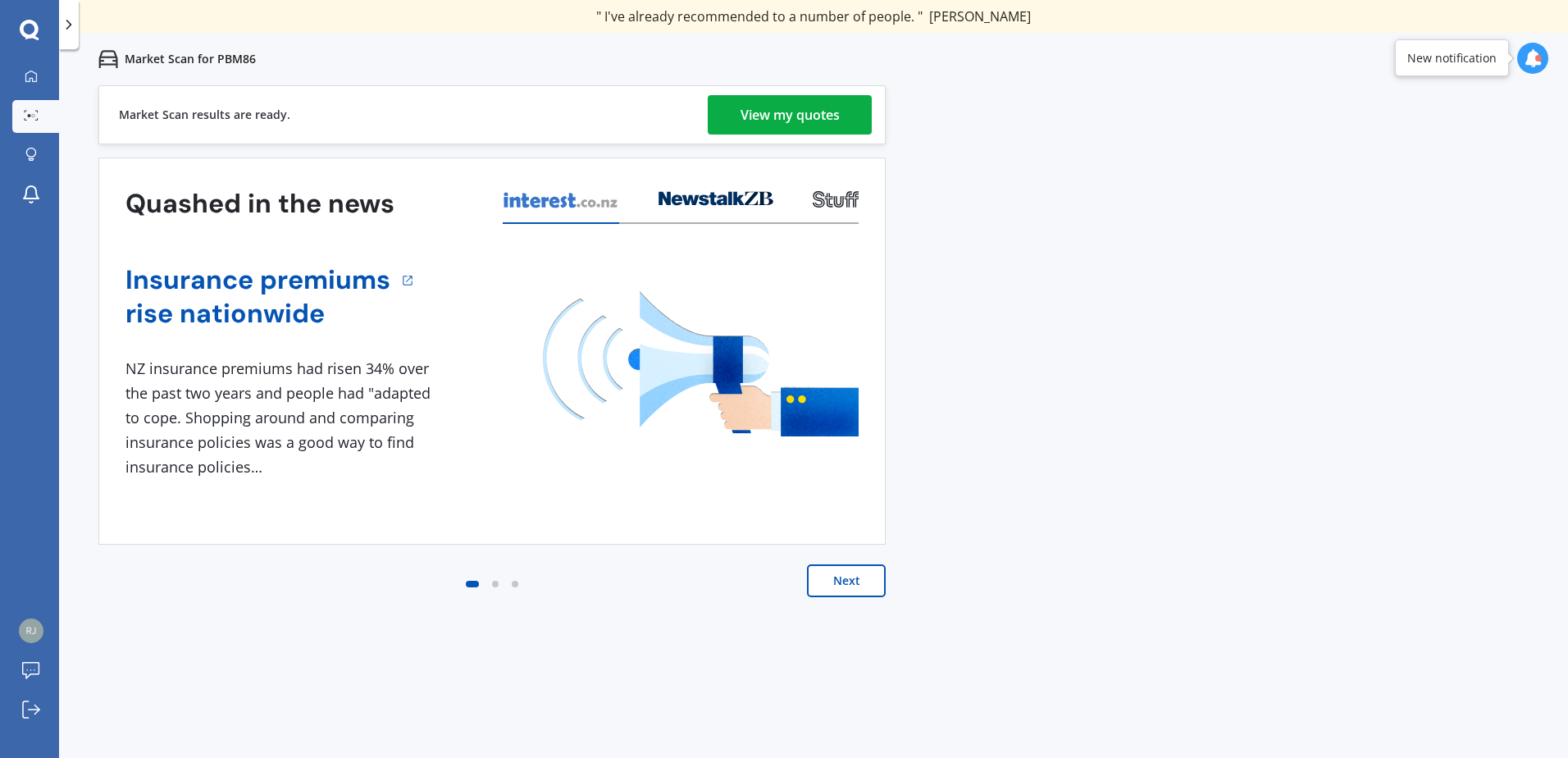
click at [792, 116] on div "View my quotes" at bounding box center [790, 115] width 99 height 39
